Goal: Task Accomplishment & Management: Use online tool/utility

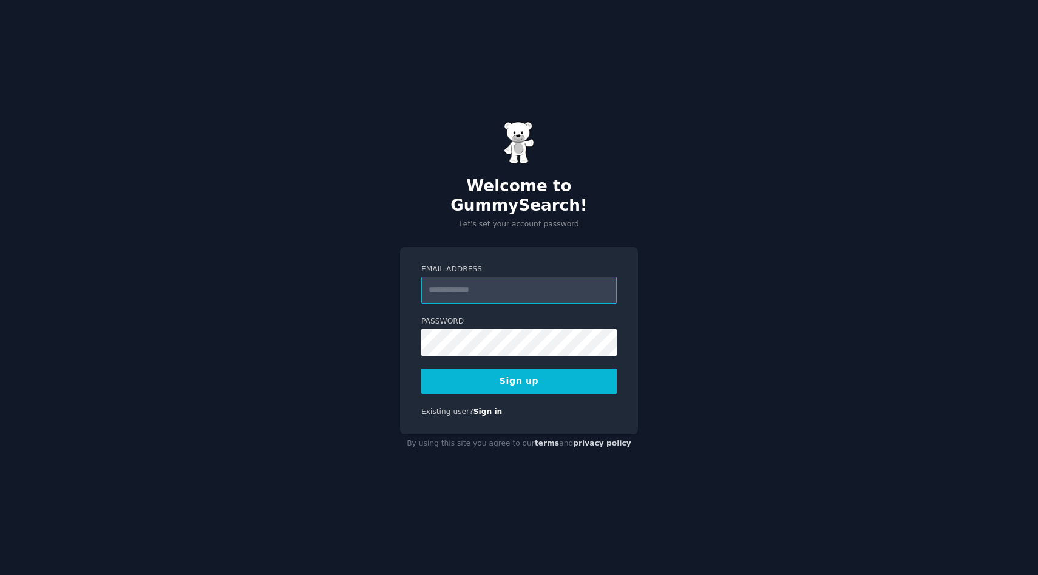
click at [543, 283] on input "Email Address" at bounding box center [518, 290] width 195 height 27
type input "**********"
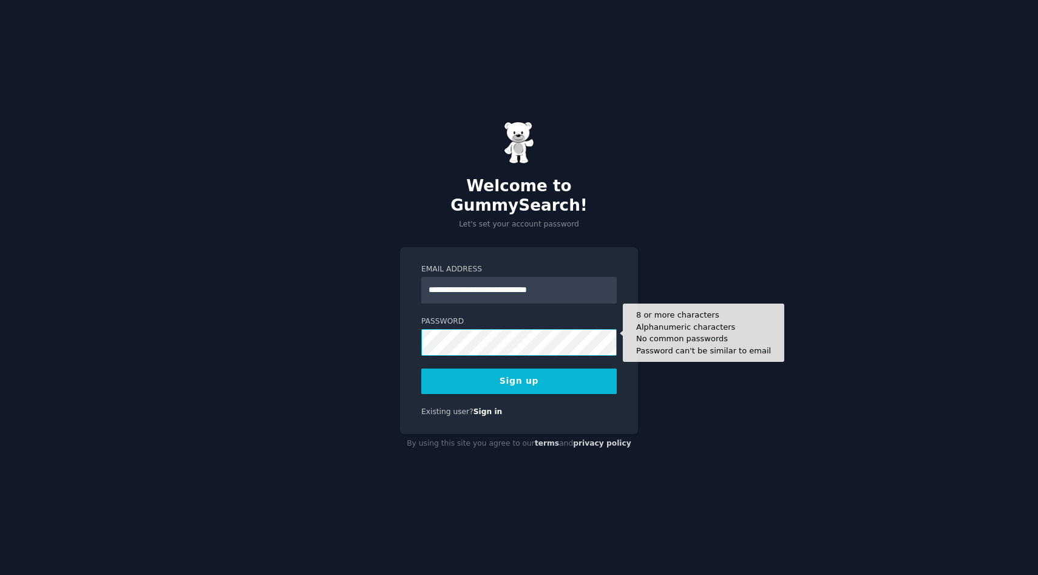
click at [421, 368] on button "Sign up" at bounding box center [518, 380] width 195 height 25
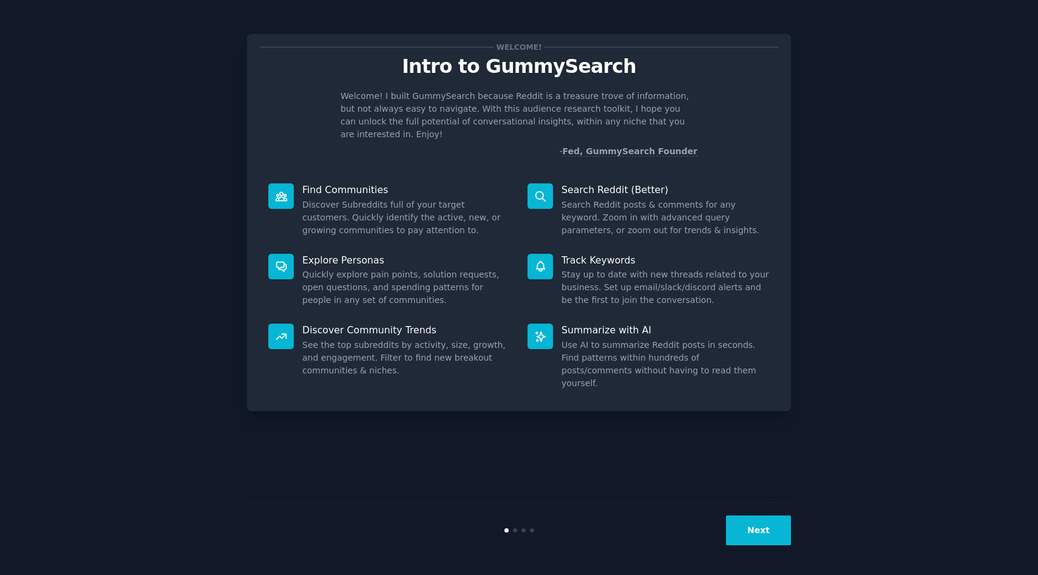
click at [769, 530] on button "Next" at bounding box center [758, 530] width 65 height 30
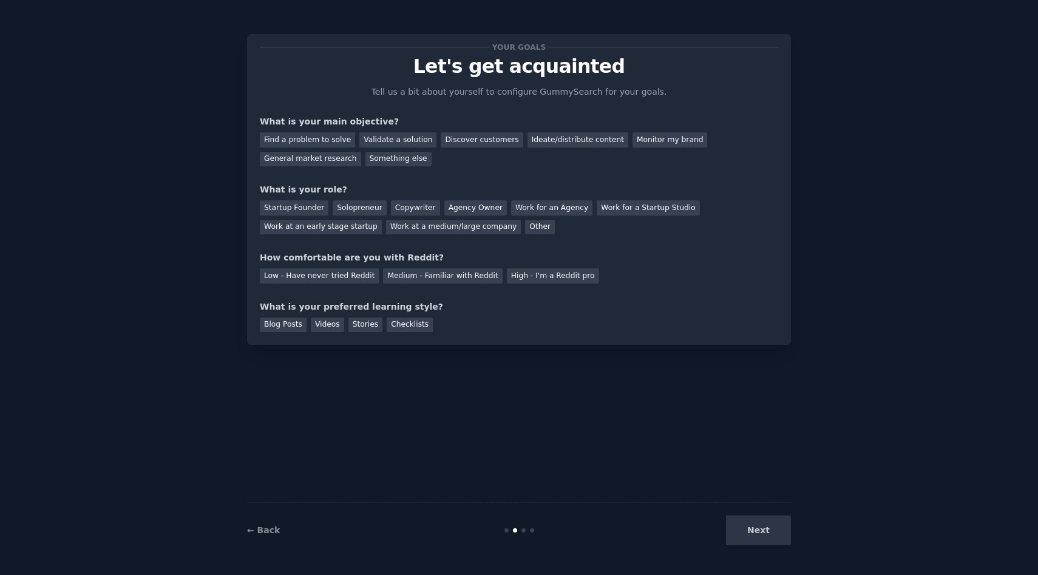
click at [757, 528] on div "Next" at bounding box center [699, 530] width 181 height 30
click at [753, 537] on div "Next" at bounding box center [699, 530] width 181 height 30
click at [758, 534] on div "Next" at bounding box center [699, 530] width 181 height 30
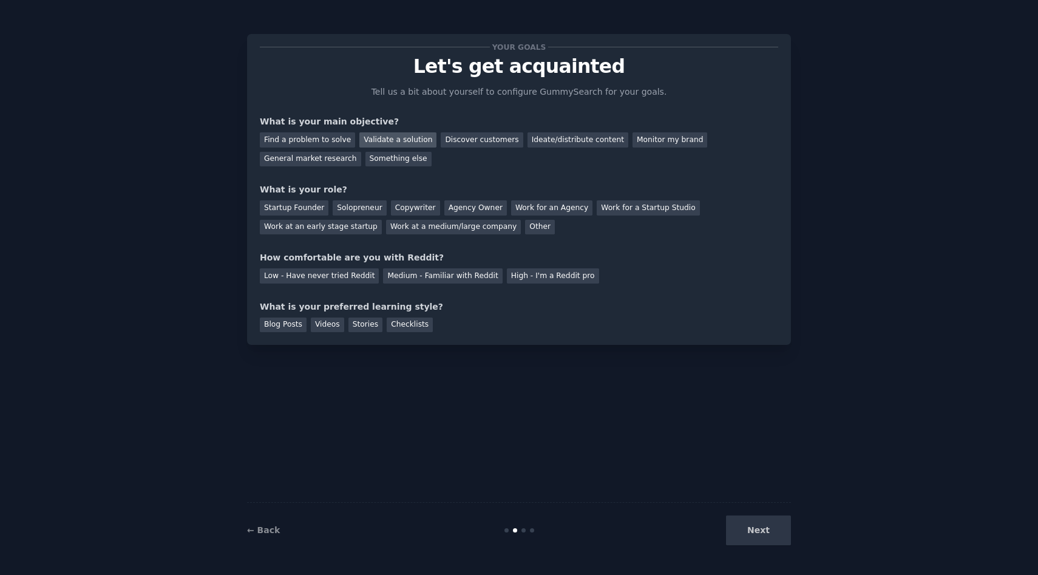
click at [398, 141] on div "Validate a solution" at bounding box center [397, 139] width 77 height 15
click at [473, 145] on div "Discover customers" at bounding box center [482, 139] width 82 height 15
click at [546, 144] on div "Ideate/distribute content" at bounding box center [577, 139] width 101 height 15
click at [409, 142] on div "Validate a solution" at bounding box center [397, 139] width 77 height 15
click at [583, 141] on div "Ideate/distribute content" at bounding box center [577, 139] width 101 height 15
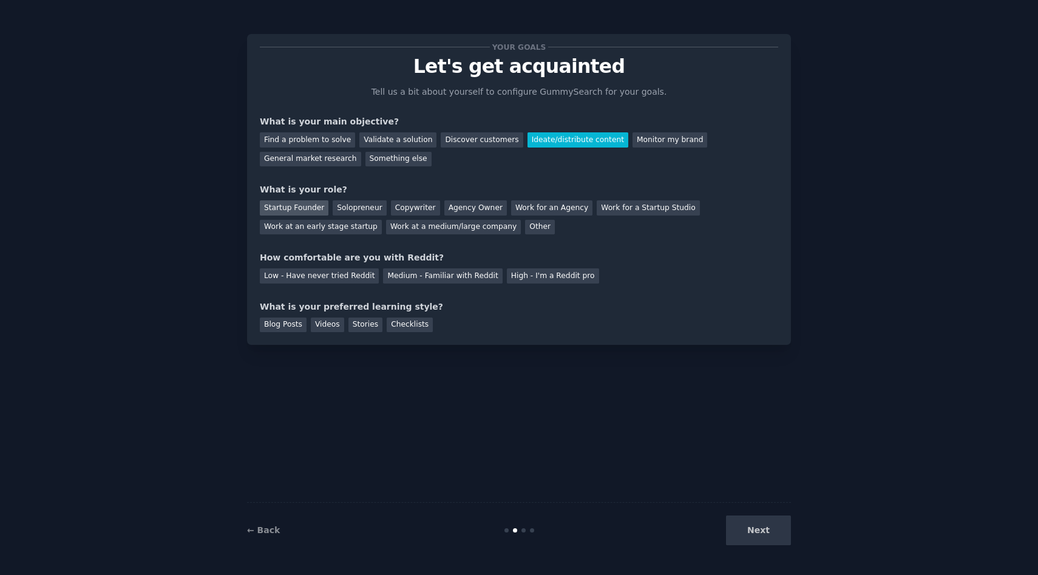
click at [303, 211] on div "Startup Founder" at bounding box center [294, 207] width 69 height 15
click at [354, 278] on div "Low - Have never tried Reddit" at bounding box center [319, 275] width 119 height 15
click at [327, 324] on div "Videos" at bounding box center [327, 324] width 33 height 15
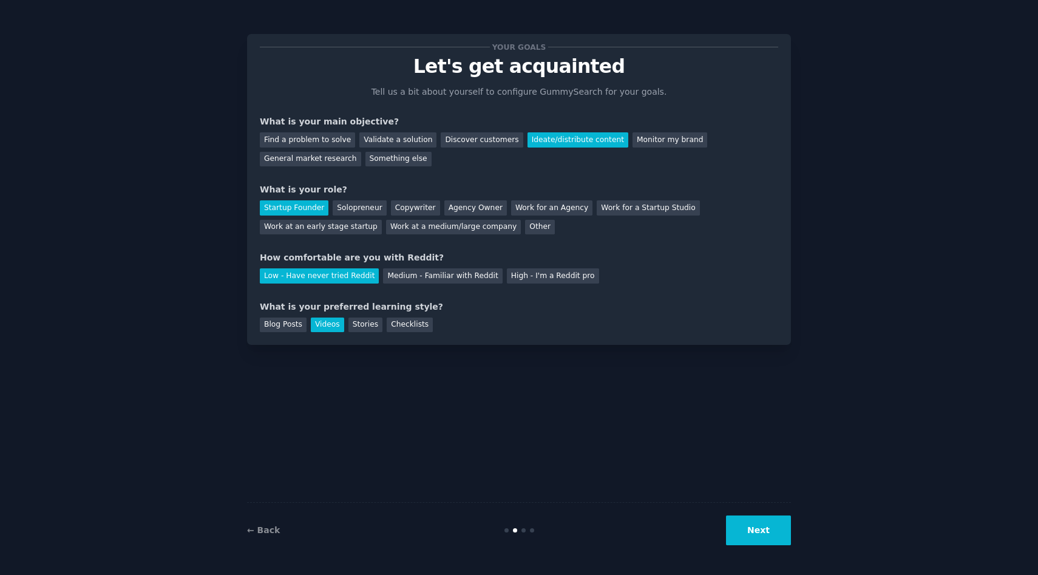
click at [766, 541] on button "Next" at bounding box center [758, 530] width 65 height 30
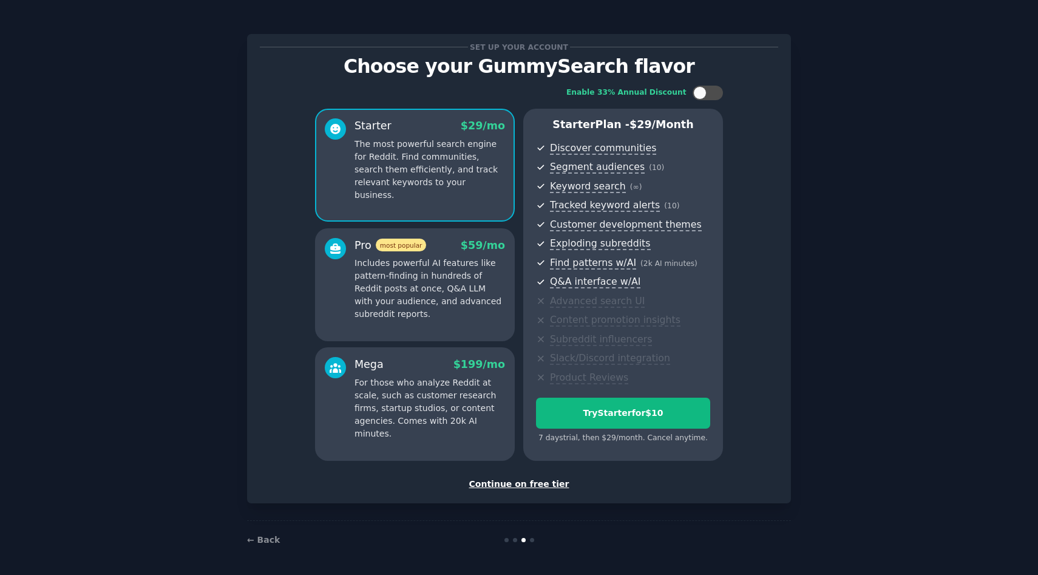
click at [544, 486] on div "Continue on free tier" at bounding box center [519, 484] width 518 height 13
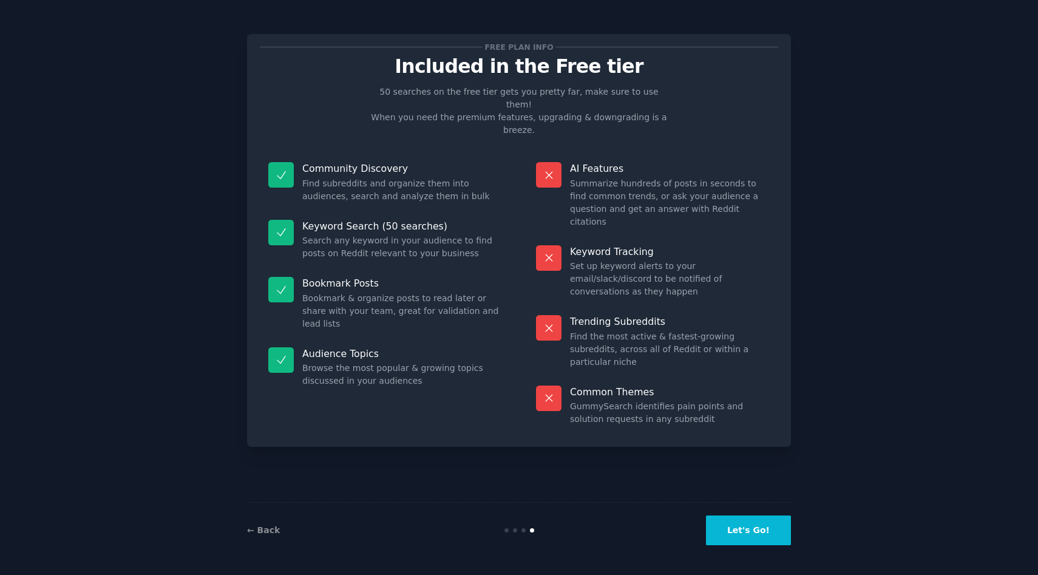
click at [739, 532] on button "Let's Go!" at bounding box center [748, 530] width 85 height 30
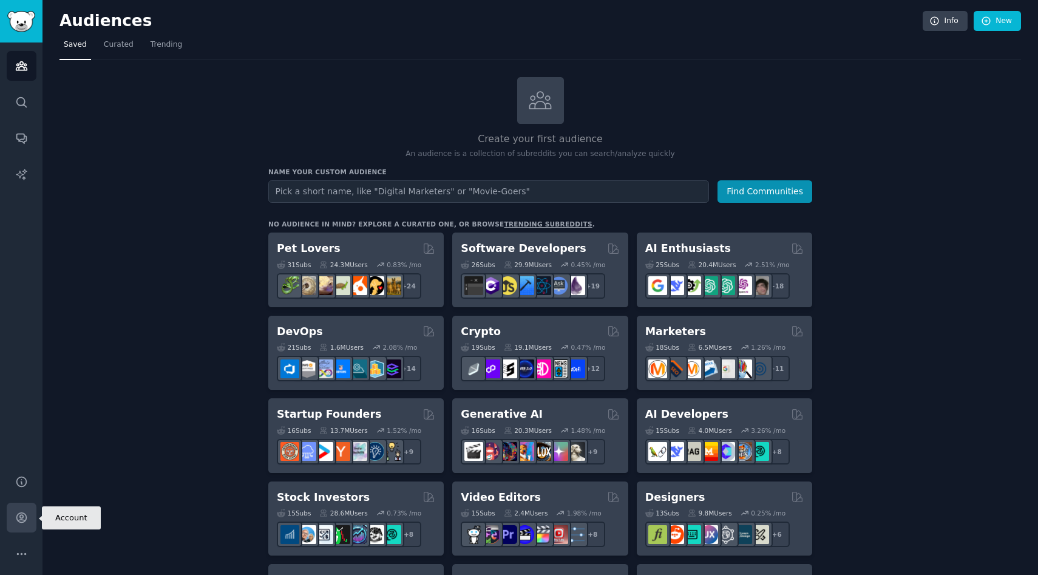
click at [25, 515] on icon "Sidebar" at bounding box center [21, 518] width 10 height 10
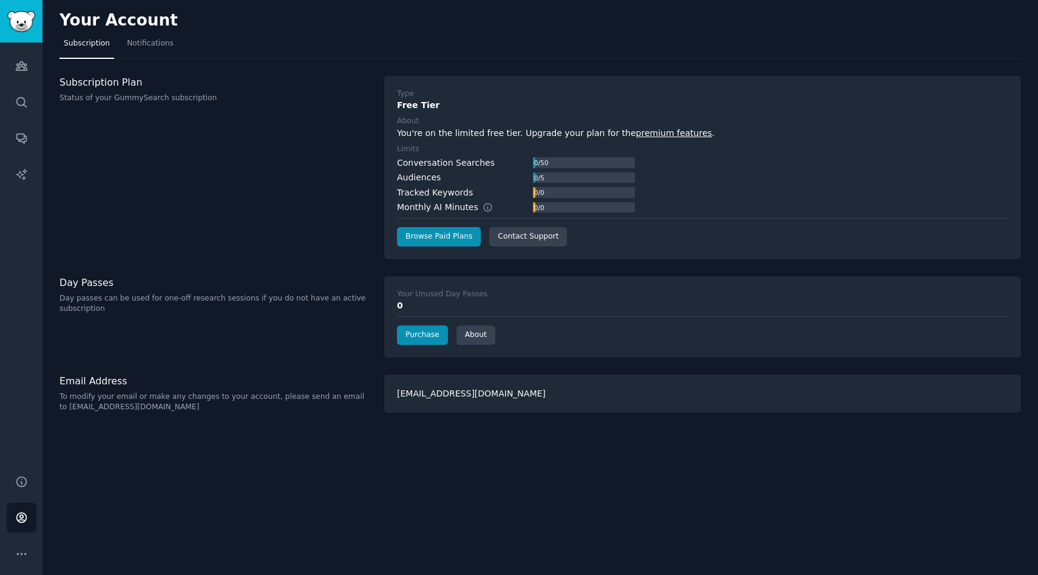
click at [430, 166] on div "Conversation Searches" at bounding box center [446, 163] width 98 height 13
click at [476, 167] on div "Conversation Searches" at bounding box center [446, 163] width 98 height 13
click at [456, 240] on link "Browse Paid Plans" at bounding box center [439, 236] width 84 height 19
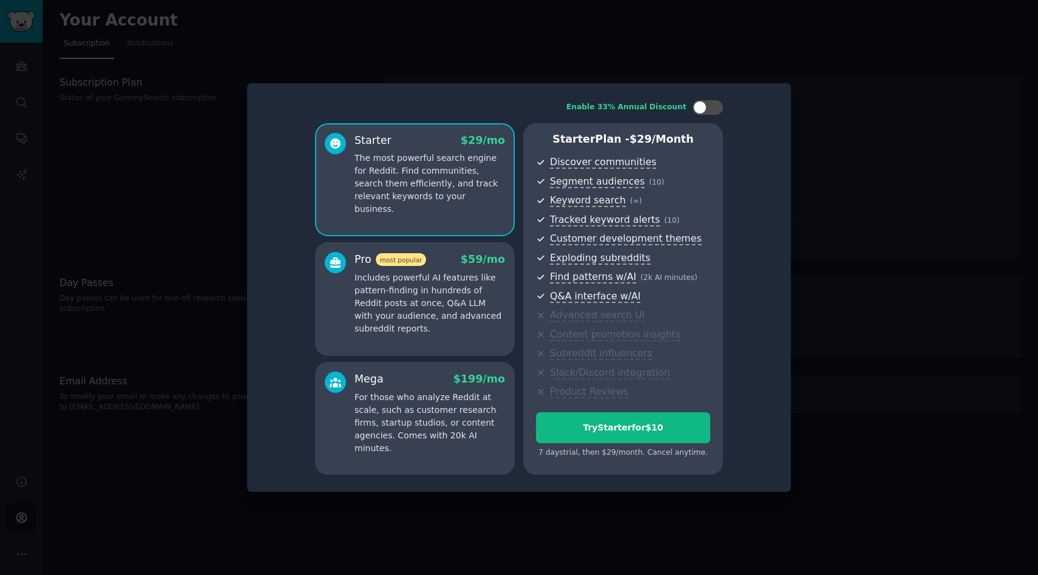
click at [844, 197] on div at bounding box center [519, 287] width 1038 height 575
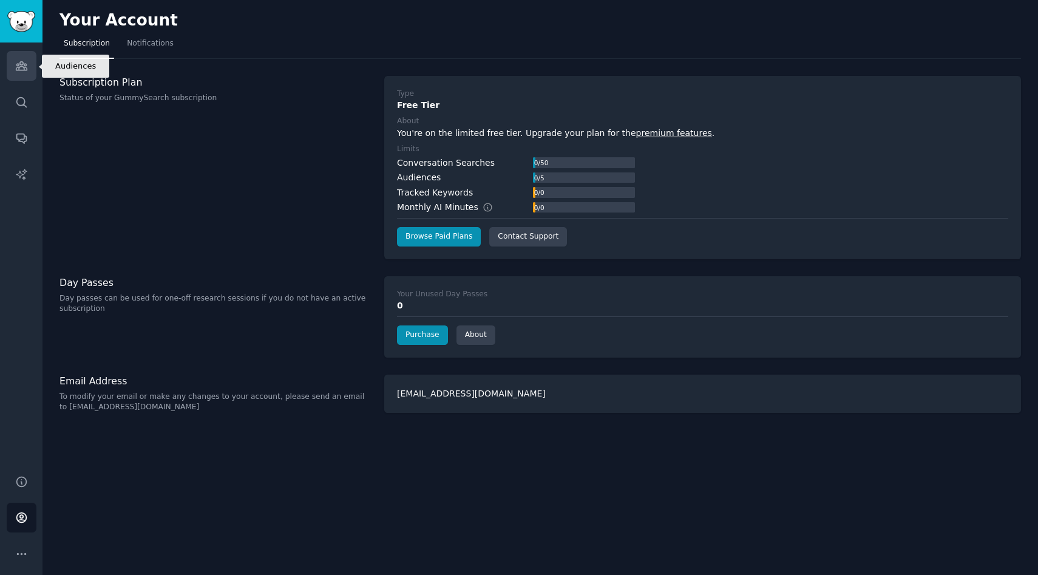
click at [24, 72] on link "Audiences" at bounding box center [22, 66] width 30 height 30
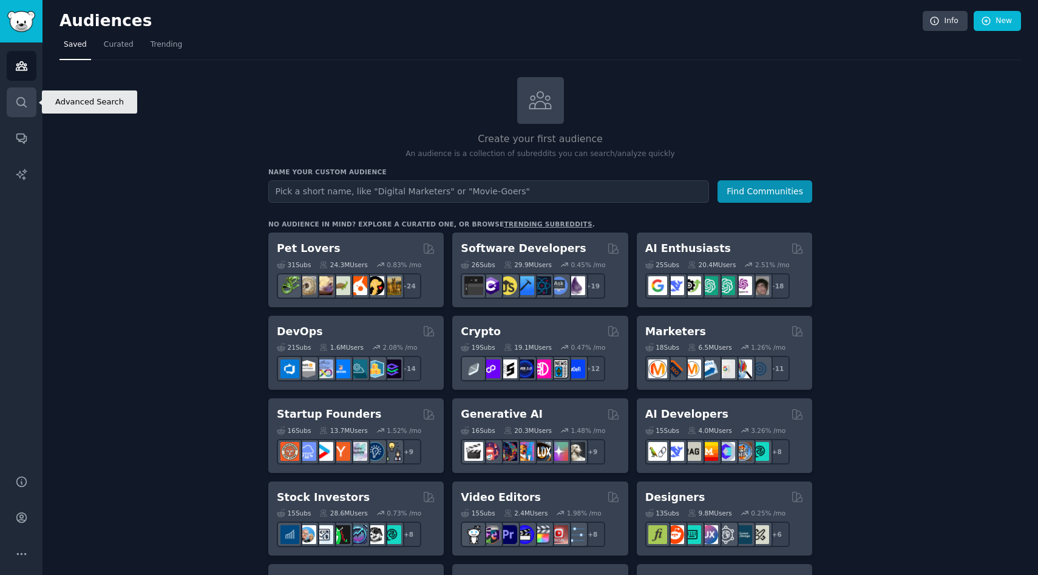
click at [23, 109] on link "Search" at bounding box center [22, 102] width 30 height 30
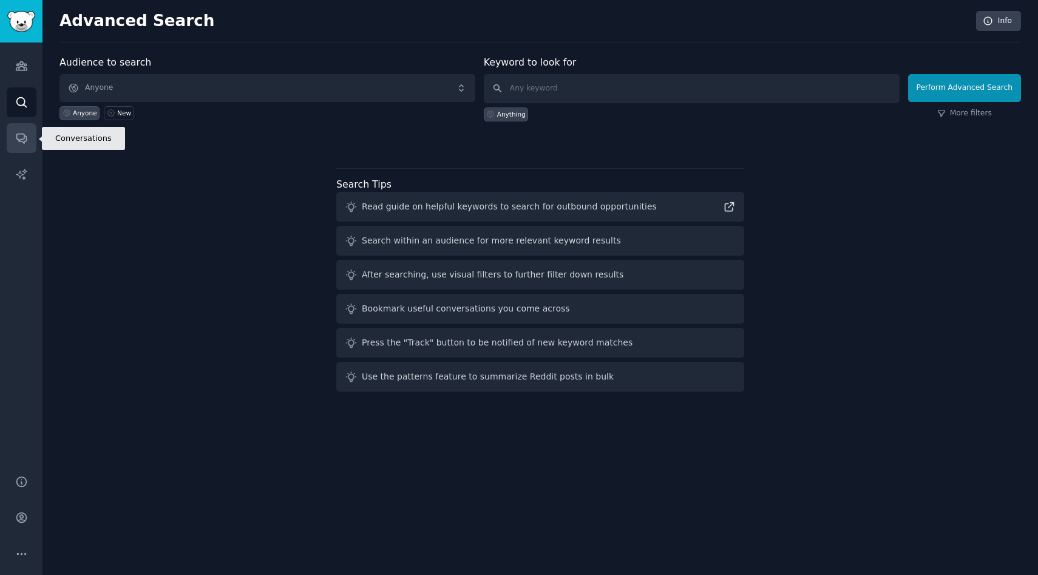
click at [23, 130] on link "Conversations" at bounding box center [22, 138] width 30 height 30
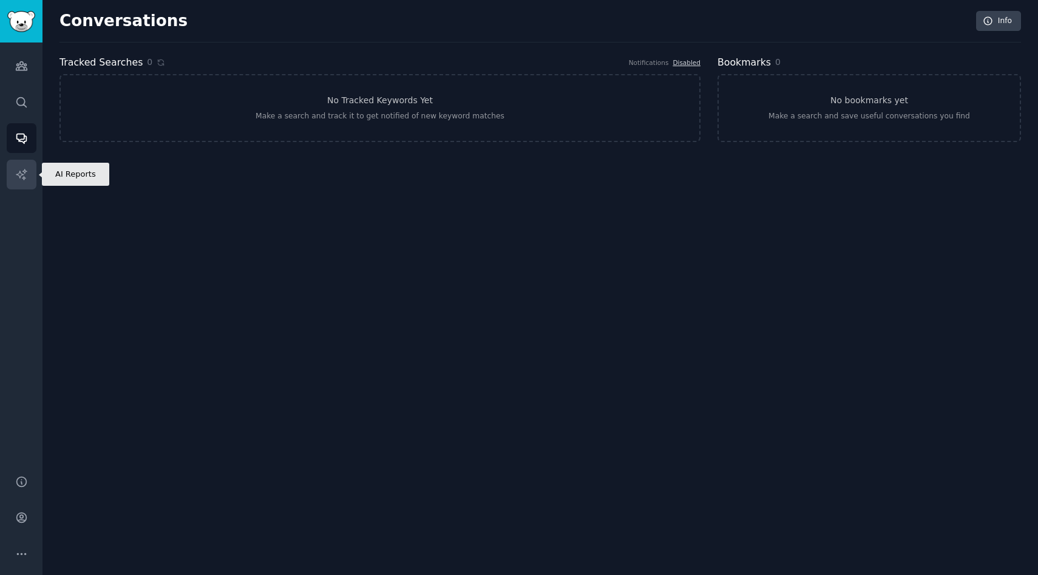
click at [21, 175] on icon "Sidebar" at bounding box center [21, 174] width 13 height 13
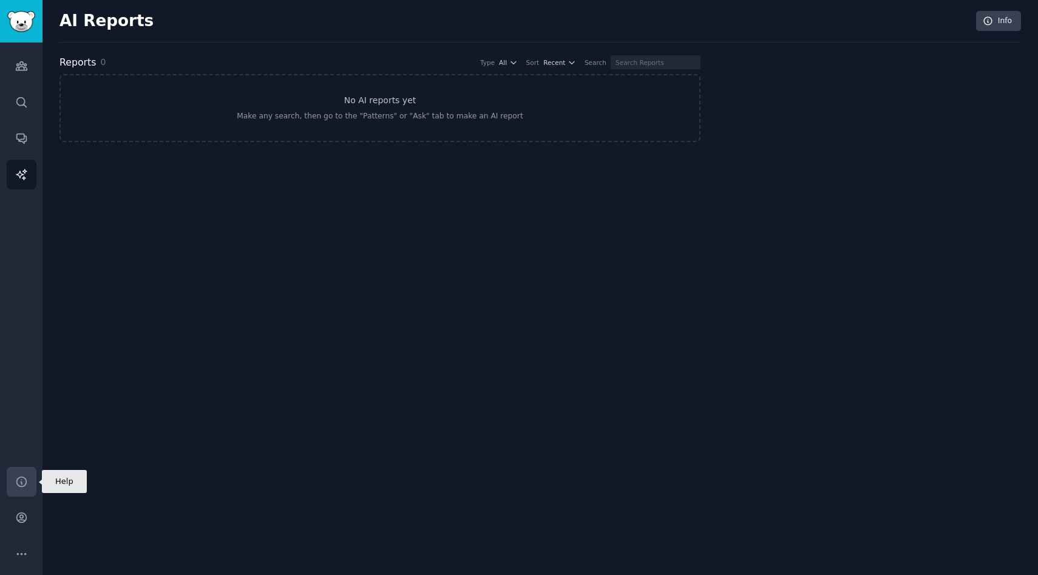
click at [30, 475] on link "Help" at bounding box center [22, 482] width 30 height 30
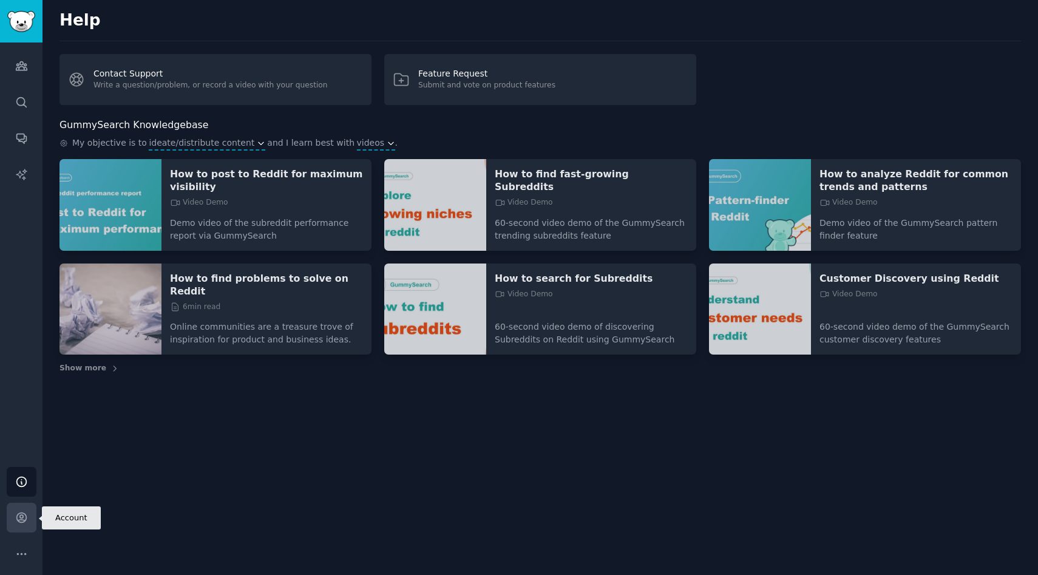
click at [21, 518] on icon "Sidebar" at bounding box center [21, 517] width 13 height 13
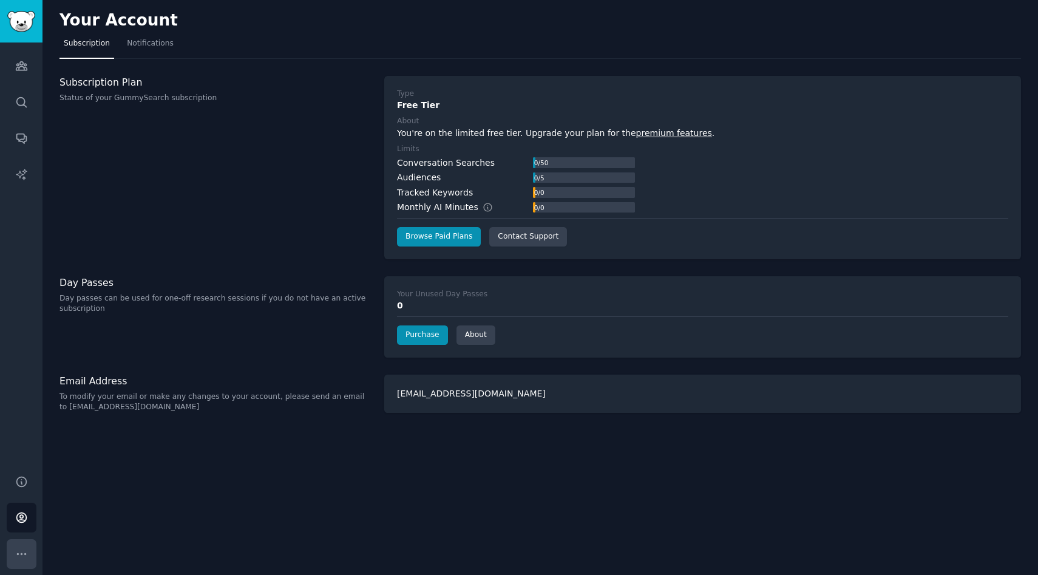
click at [19, 548] on icon "Sidebar" at bounding box center [21, 553] width 13 height 13
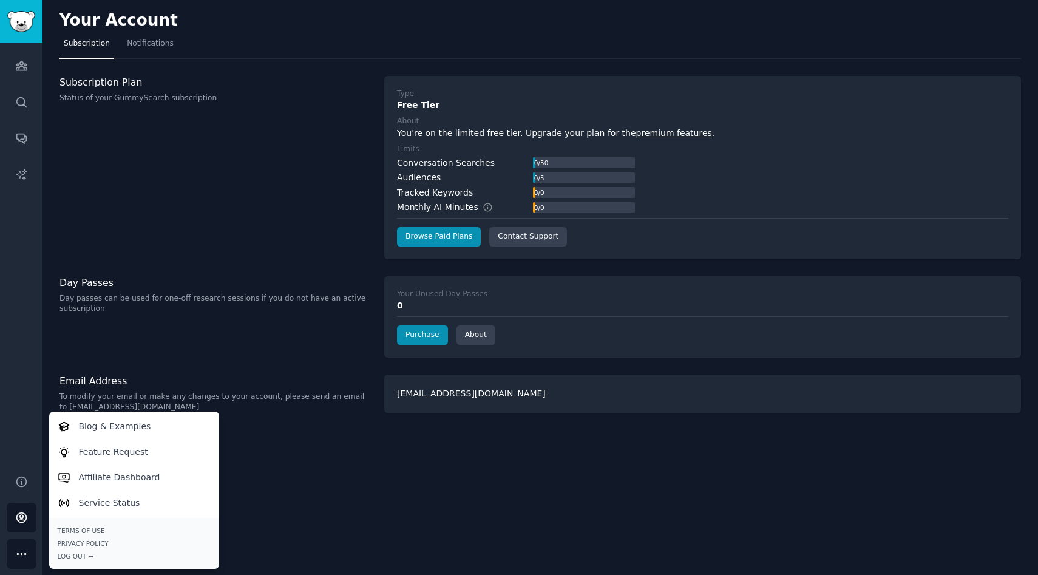
click at [36, 101] on div "Audiences Search Conversations AI Reports" at bounding box center [21, 251] width 42 height 418
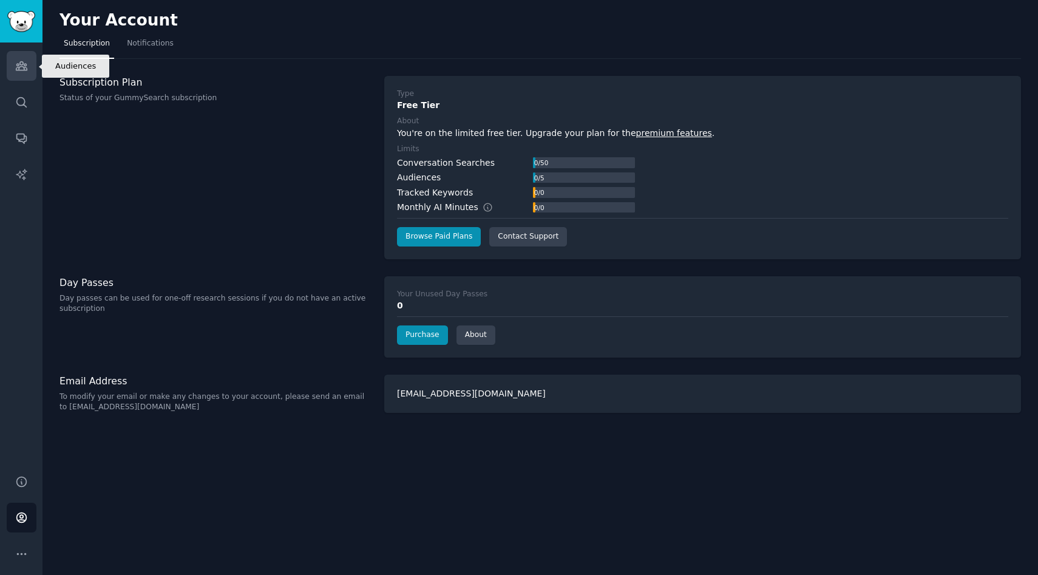
click at [25, 65] on icon "Sidebar" at bounding box center [21, 66] width 11 height 8
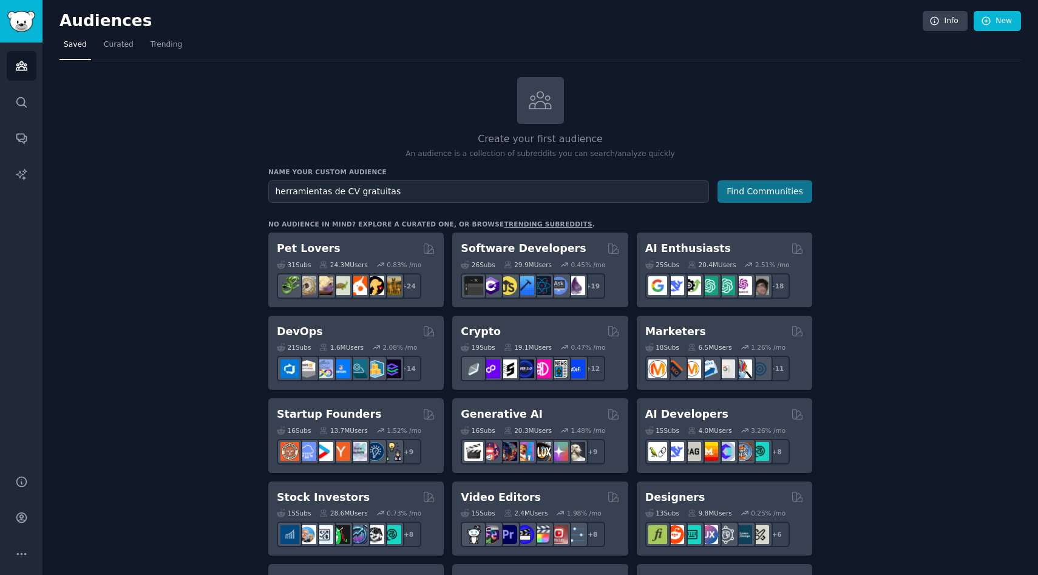
type input "herramientas de CV gratuitas"
click at [759, 191] on button "Find Communities" at bounding box center [764, 191] width 95 height 22
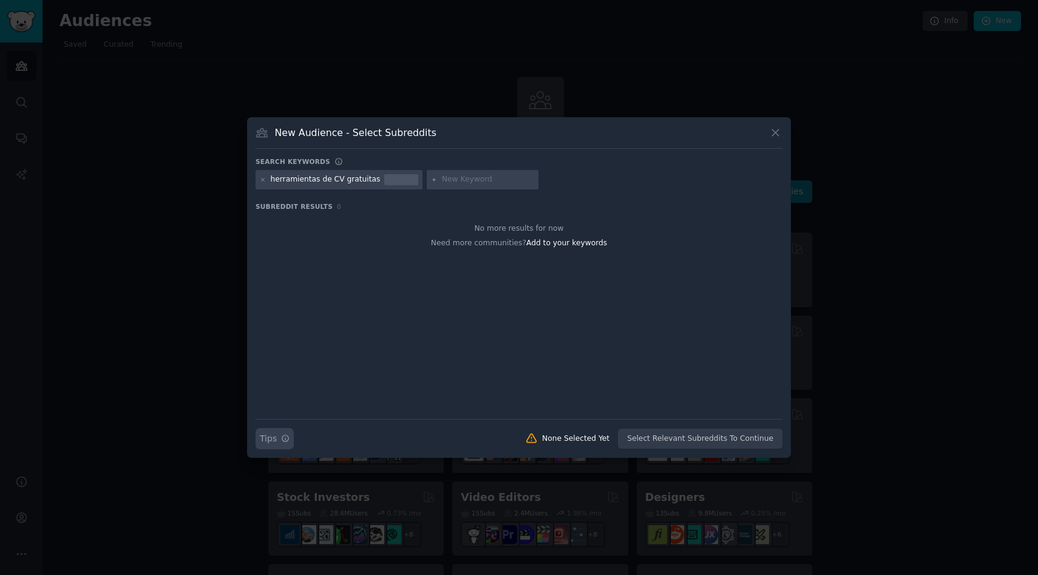
click at [287, 435] on icon "button" at bounding box center [285, 438] width 8 height 8
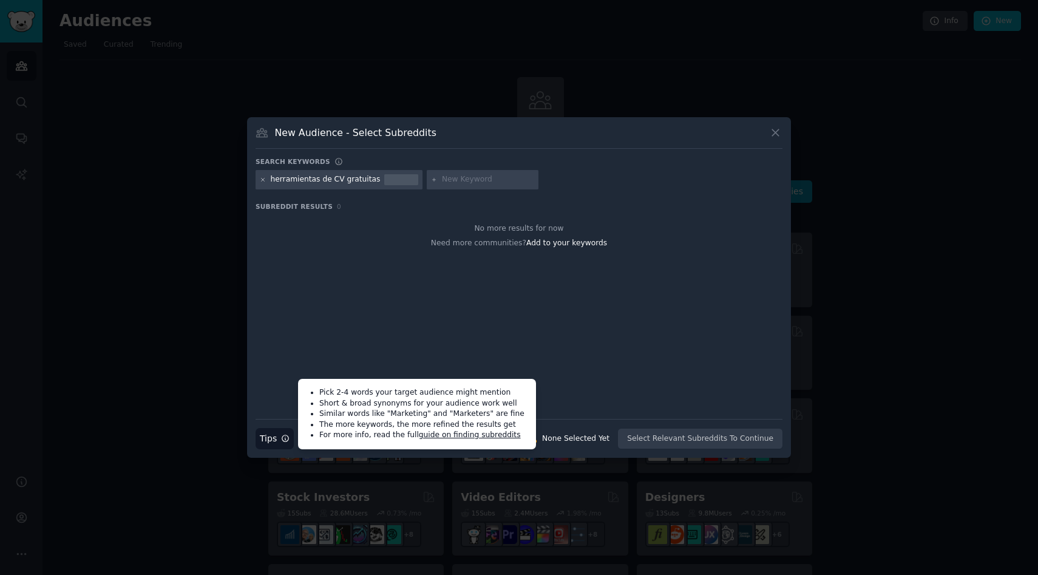
click at [265, 180] on icon at bounding box center [263, 180] width 7 height 7
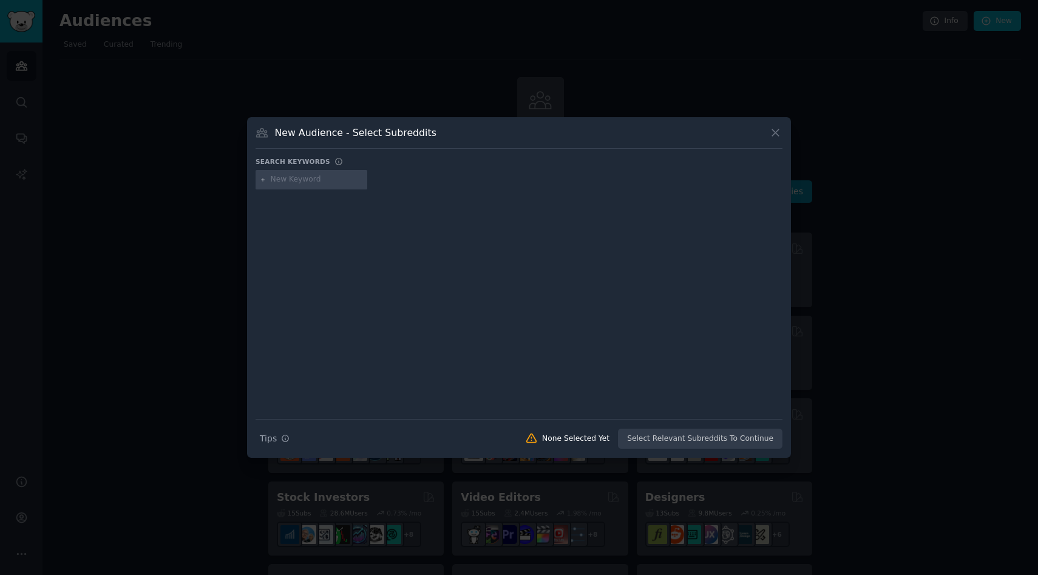
click at [296, 181] on input "text" at bounding box center [317, 179] width 92 height 11
type input "CV gratuito online"
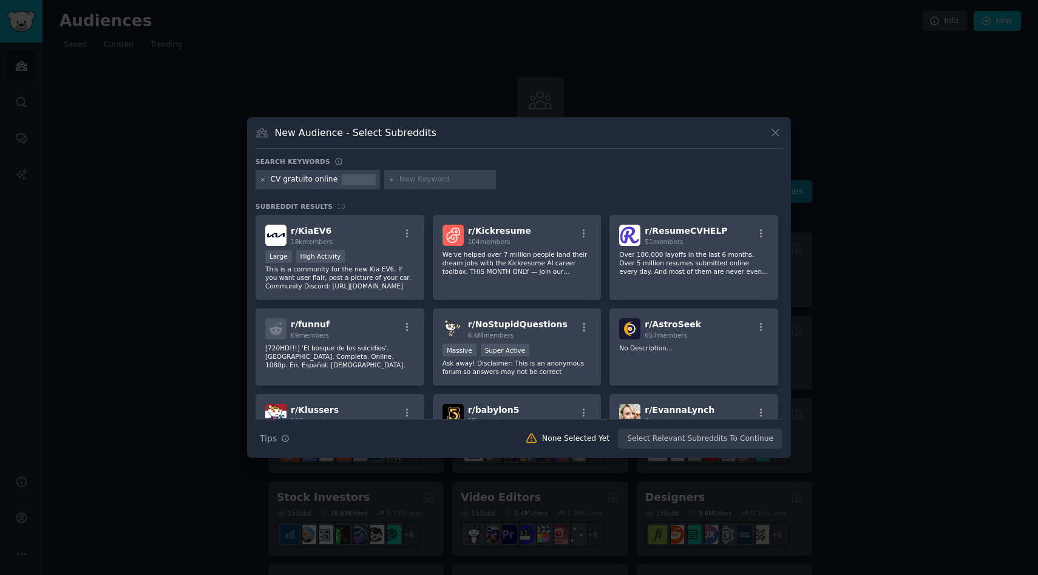
click at [263, 178] on icon at bounding box center [263, 180] width 7 height 7
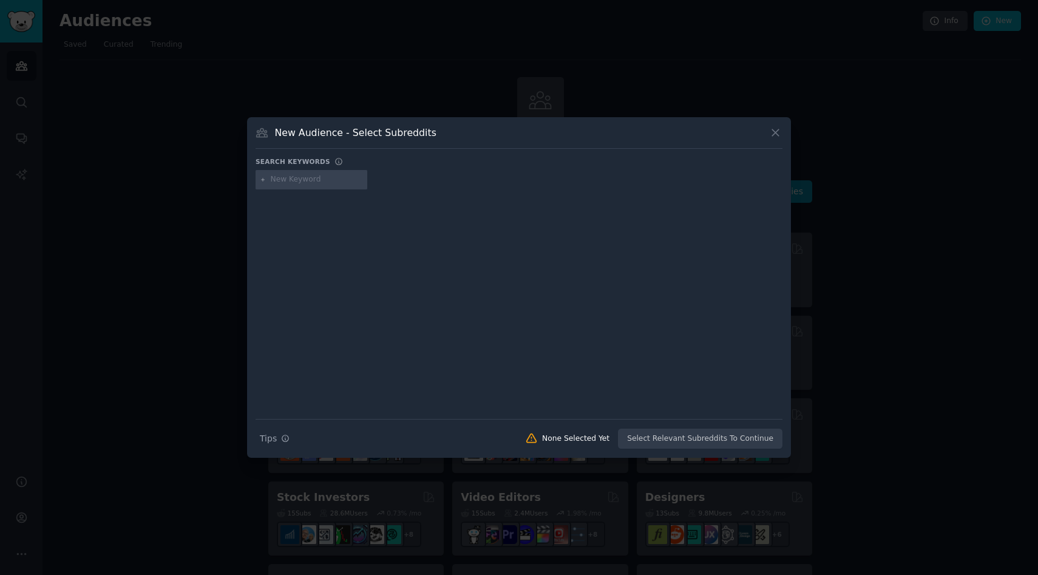
click at [317, 178] on input "text" at bounding box center [317, 179] width 92 height 11
click at [172, 191] on div at bounding box center [519, 287] width 1038 height 575
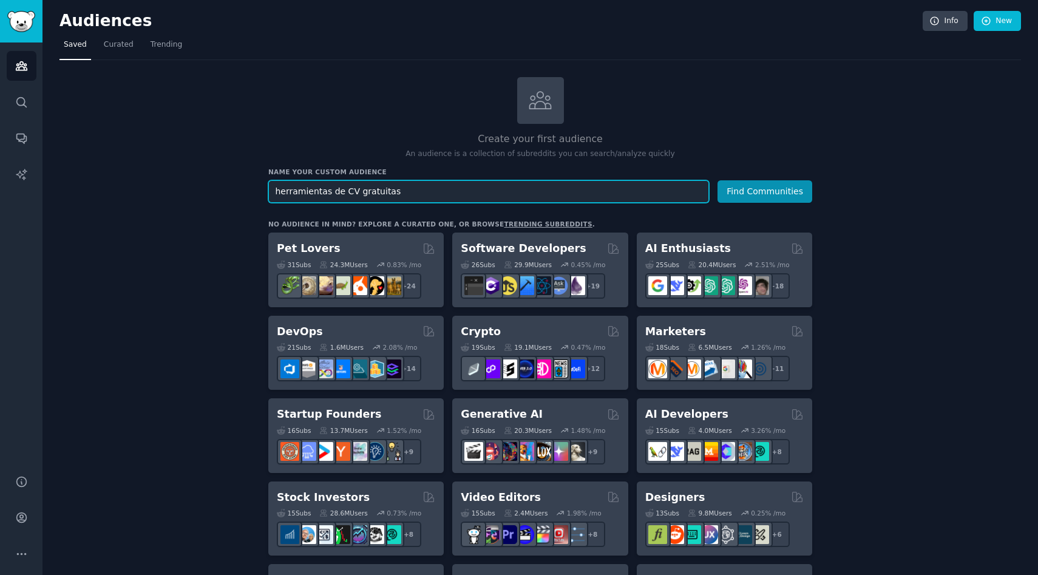
drag, startPoint x: 414, startPoint y: 196, endPoint x: 245, endPoint y: 196, distance: 168.7
type input "CV"
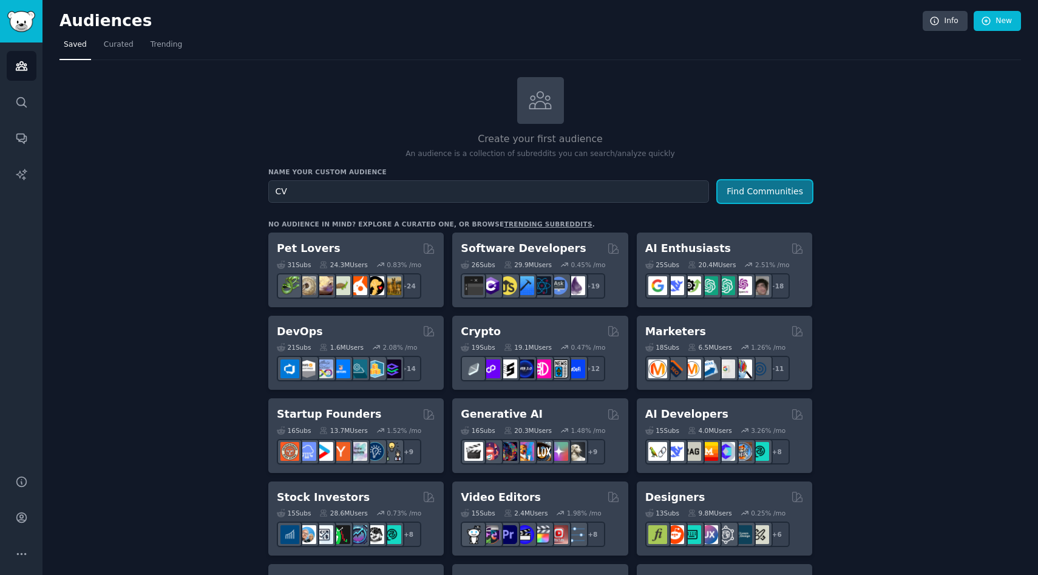
click at [779, 195] on button "Find Communities" at bounding box center [764, 191] width 95 height 22
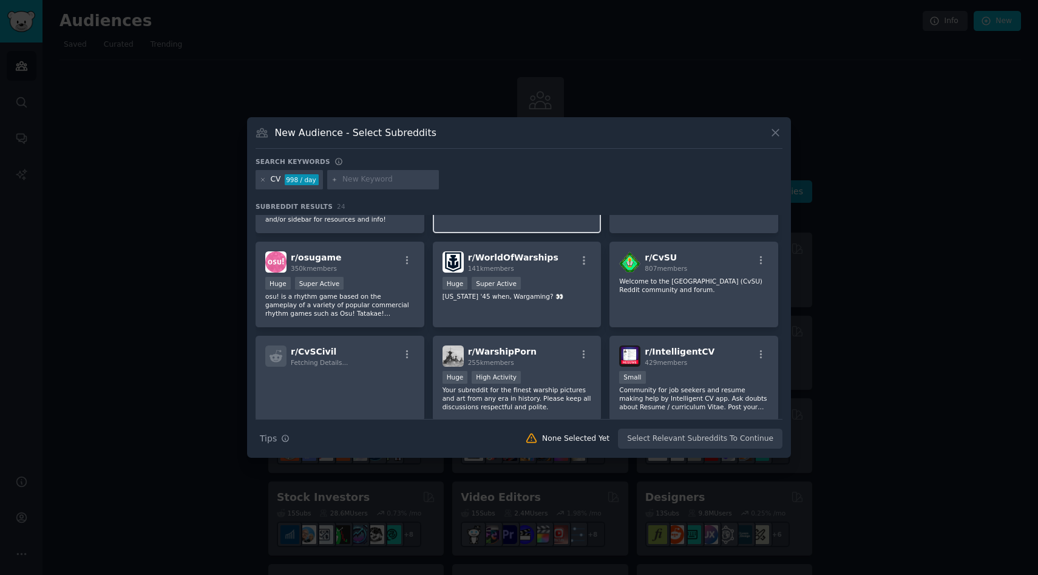
scroll to position [73, 0]
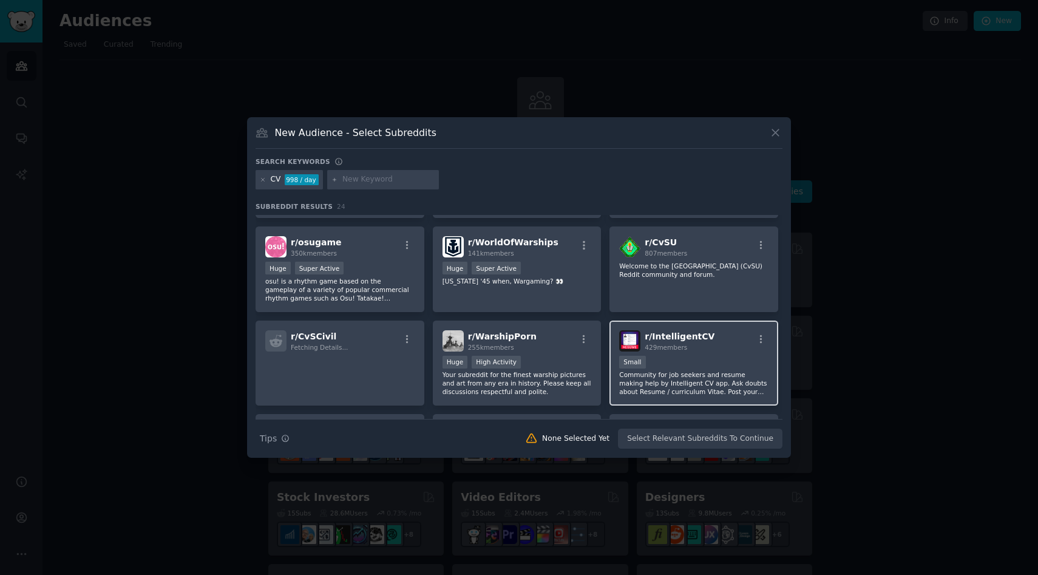
click at [714, 344] on div "r/ IntelligentCV 429 members" at bounding box center [693, 340] width 149 height 21
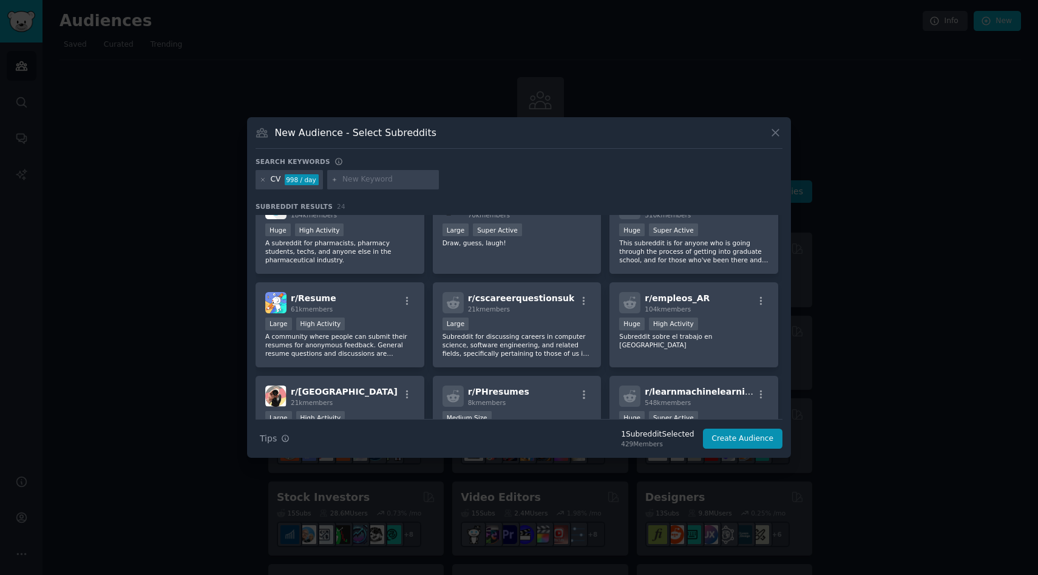
scroll to position [0, 0]
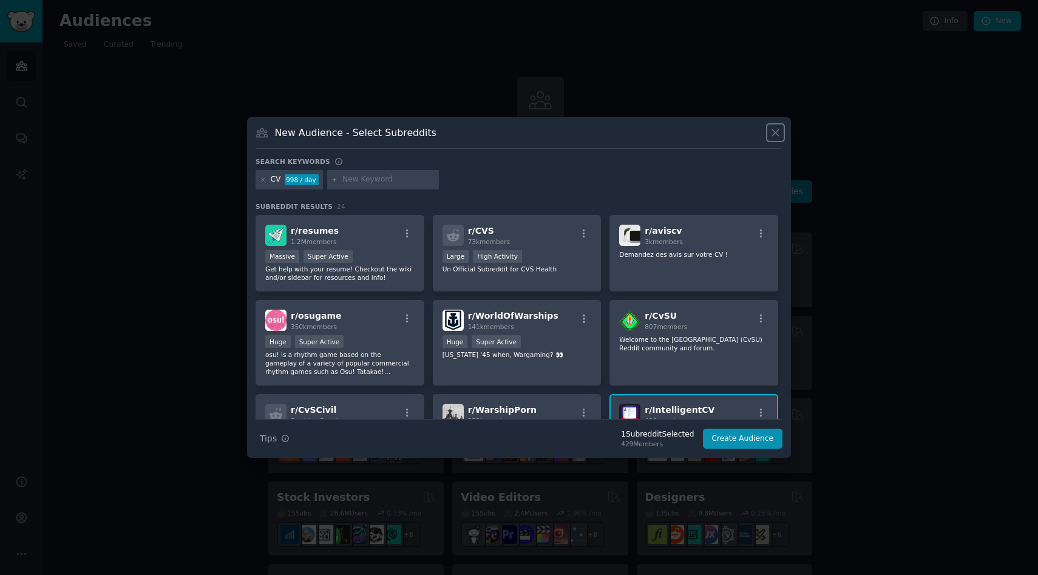
click at [777, 135] on icon at bounding box center [775, 132] width 13 height 13
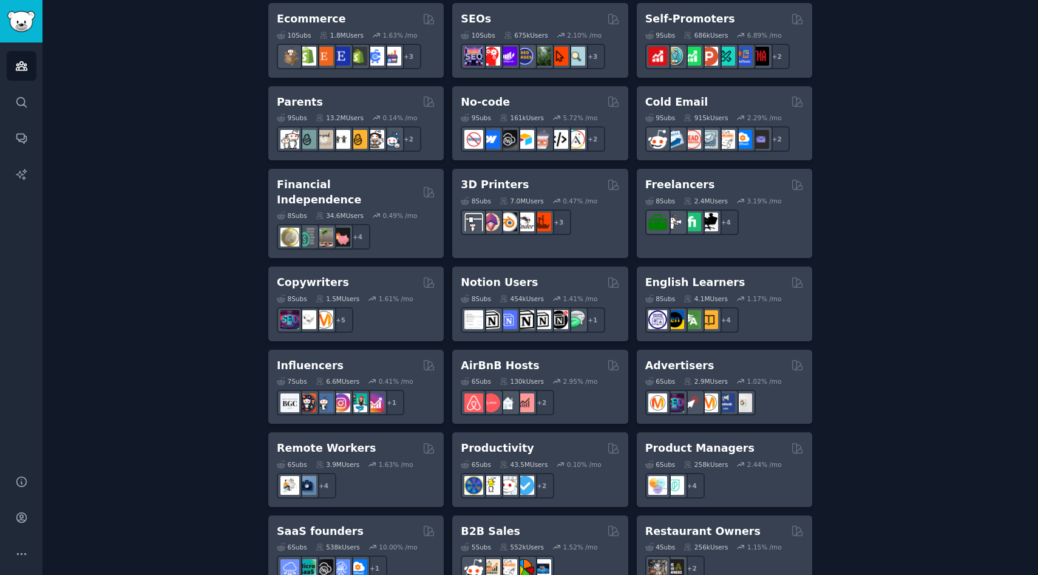
scroll to position [825, 0]
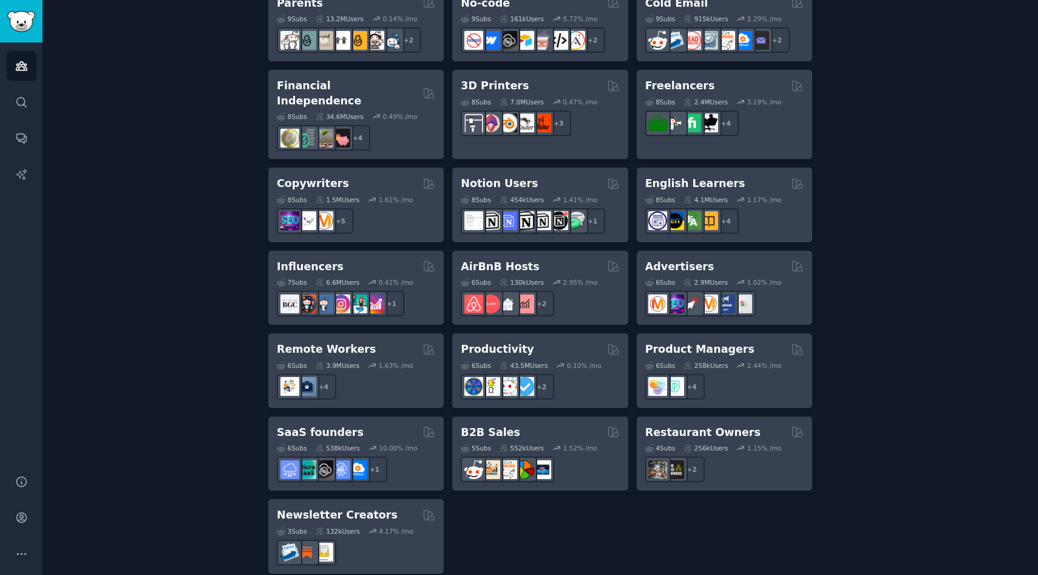
click at [27, 21] on img "Sidebar" at bounding box center [21, 21] width 28 height 21
click at [15, 24] on img "Sidebar" at bounding box center [21, 21] width 28 height 21
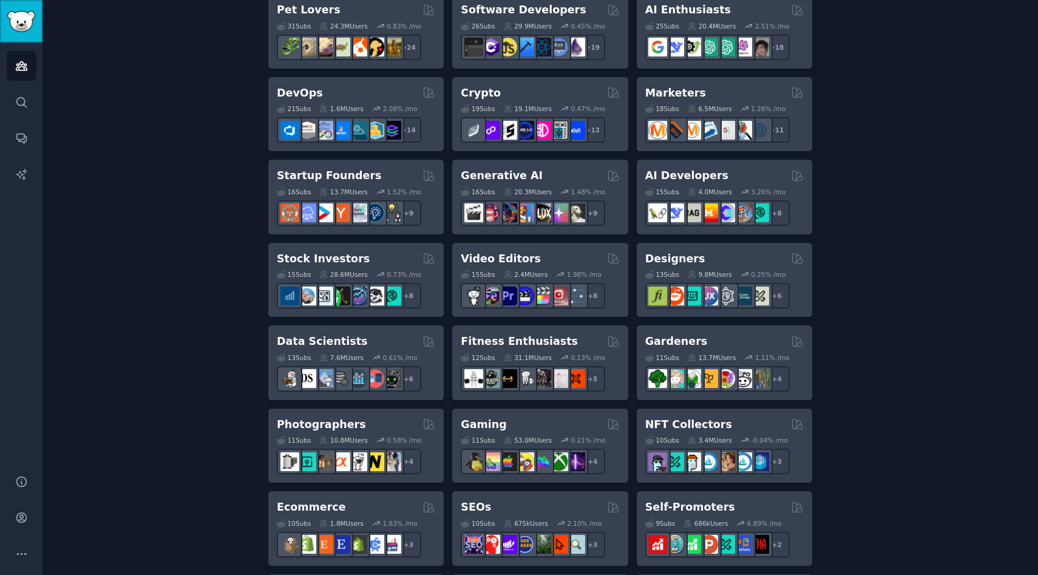
scroll to position [0, 0]
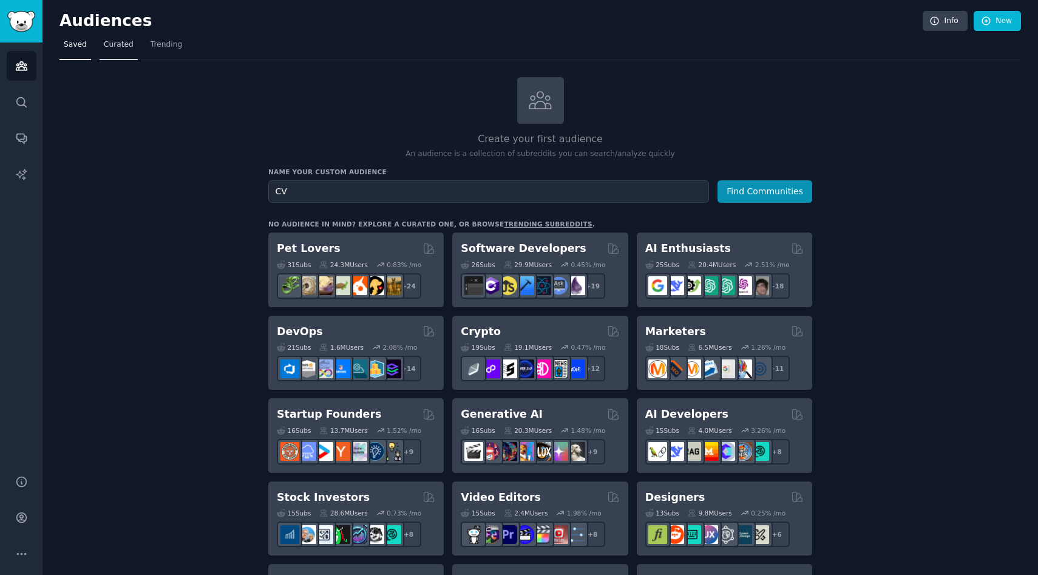
click at [121, 47] on span "Curated" at bounding box center [119, 44] width 30 height 11
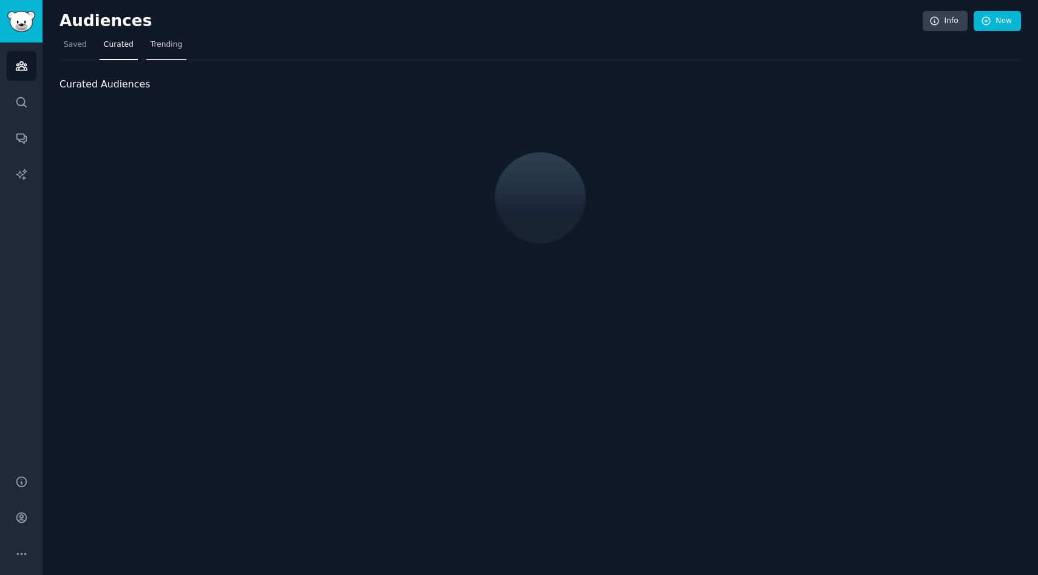
click at [164, 46] on span "Trending" at bounding box center [167, 44] width 32 height 11
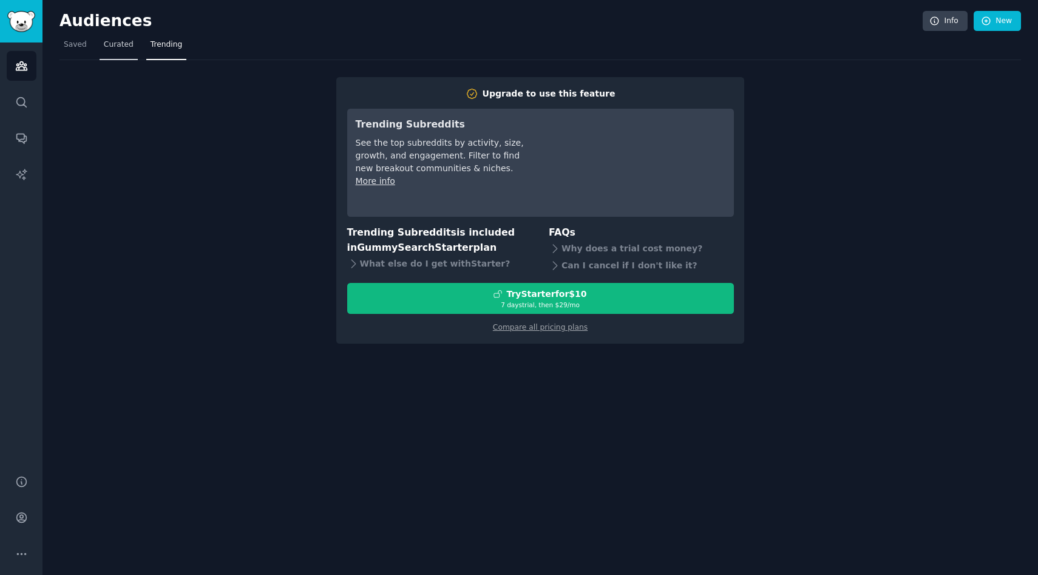
click at [129, 46] on span "Curated" at bounding box center [119, 44] width 30 height 11
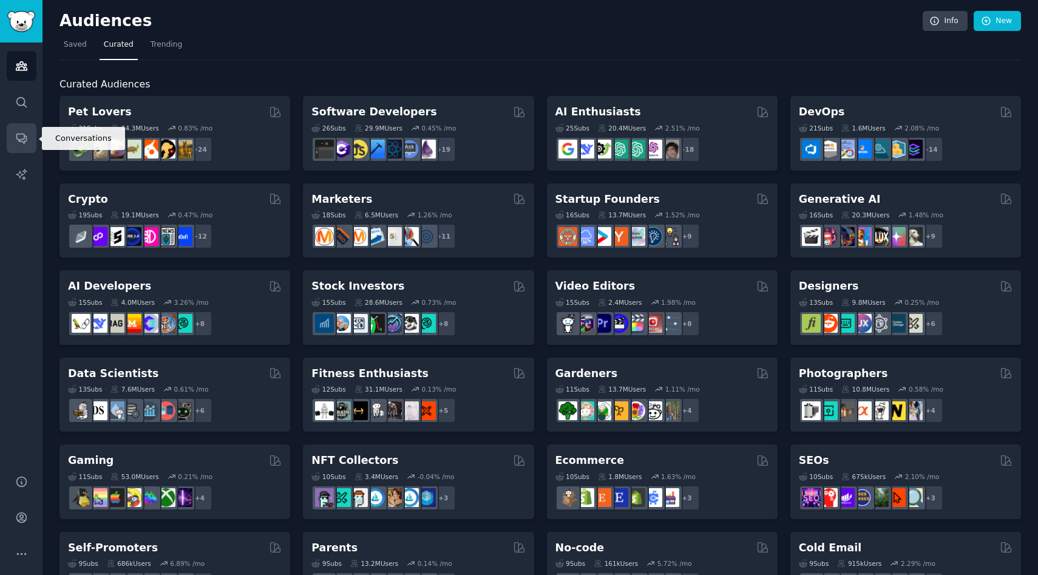
click at [28, 143] on link "Conversations" at bounding box center [22, 138] width 30 height 30
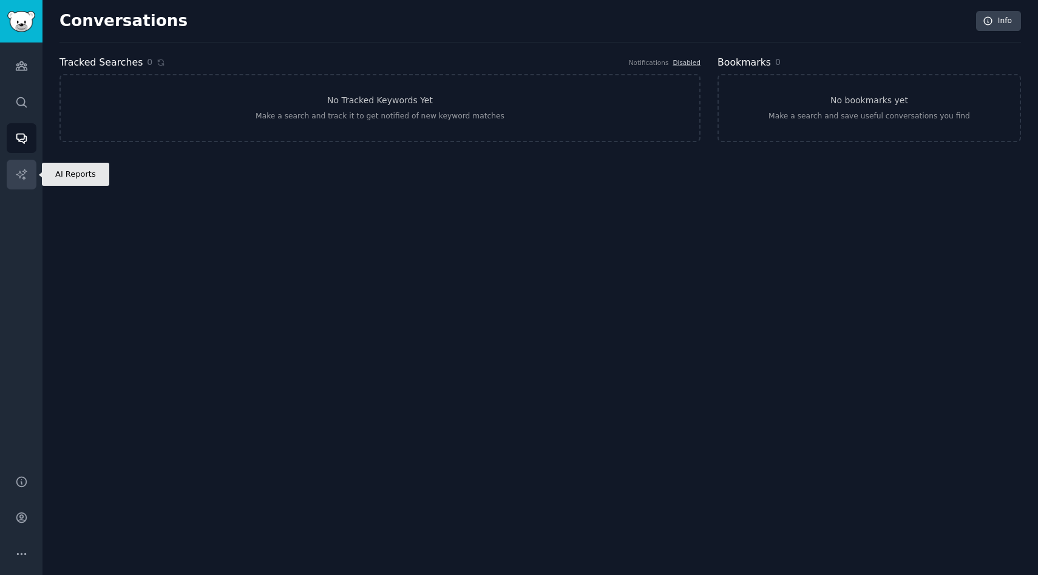
click at [25, 179] on icon "Sidebar" at bounding box center [21, 174] width 13 height 13
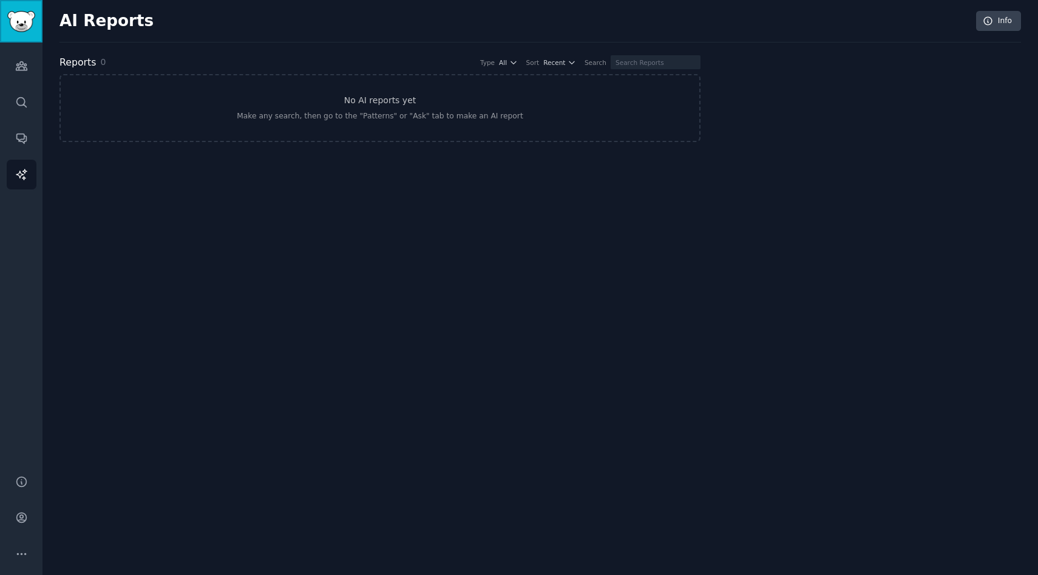
click at [28, 29] on img "Sidebar" at bounding box center [21, 21] width 28 height 21
